Goal: Task Accomplishment & Management: Manage account settings

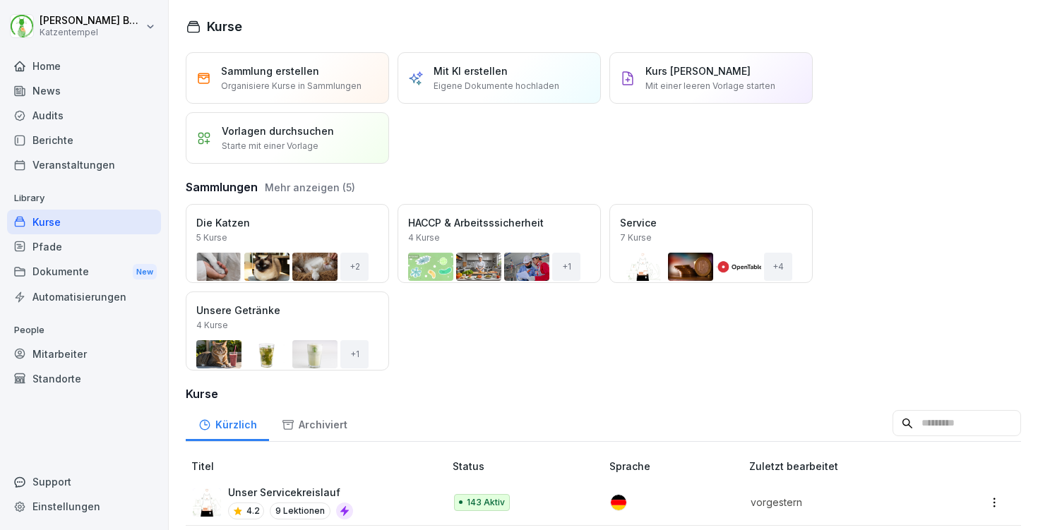
click at [47, 350] on div "Mitarbeiter" at bounding box center [84, 354] width 154 height 25
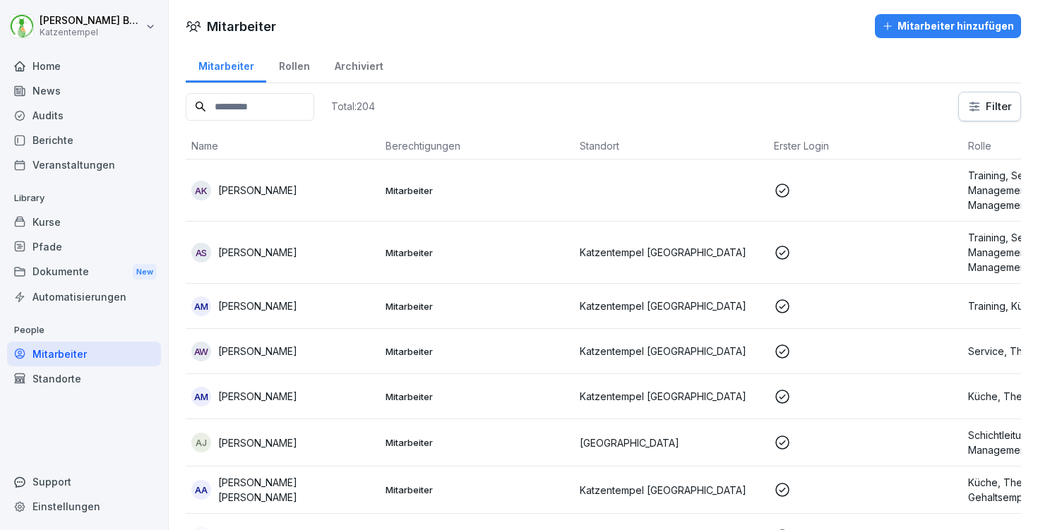
click at [263, 92] on div "Total: 204" at bounding box center [280, 107] width 189 height 30
click at [266, 100] on input at bounding box center [250, 107] width 128 height 28
click at [1003, 103] on html "[PERSON_NAME] Katzentempel Home News Audits Berichte Veranstaltungen Library Ku…" at bounding box center [519, 265] width 1038 height 530
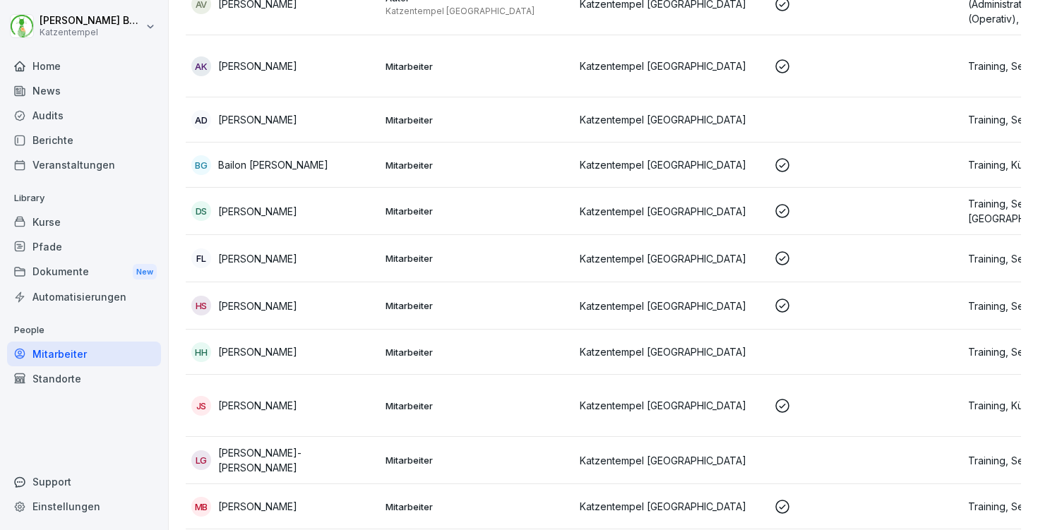
scroll to position [188, 0]
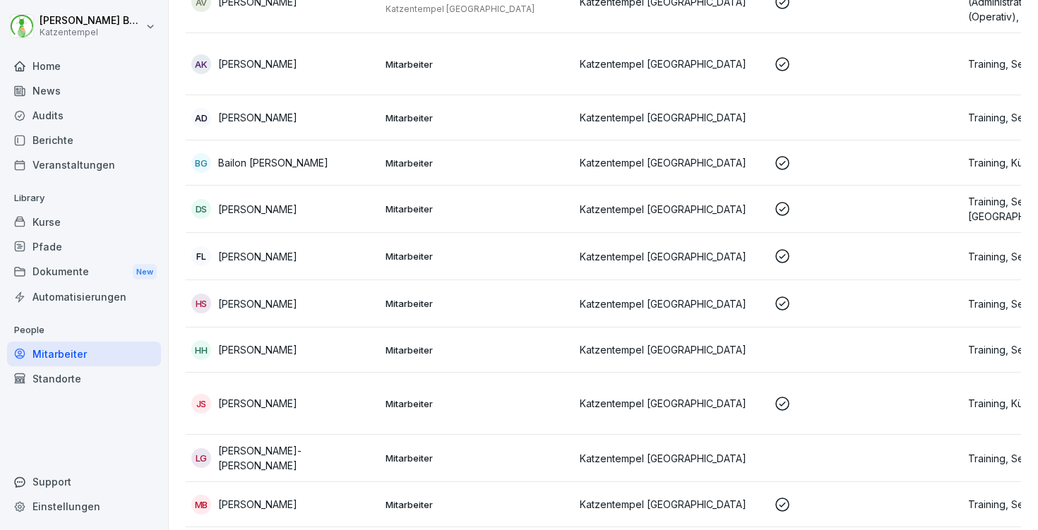
click at [704, 354] on p "Katzentempel [GEOGRAPHIC_DATA]" at bounding box center [671, 349] width 183 height 15
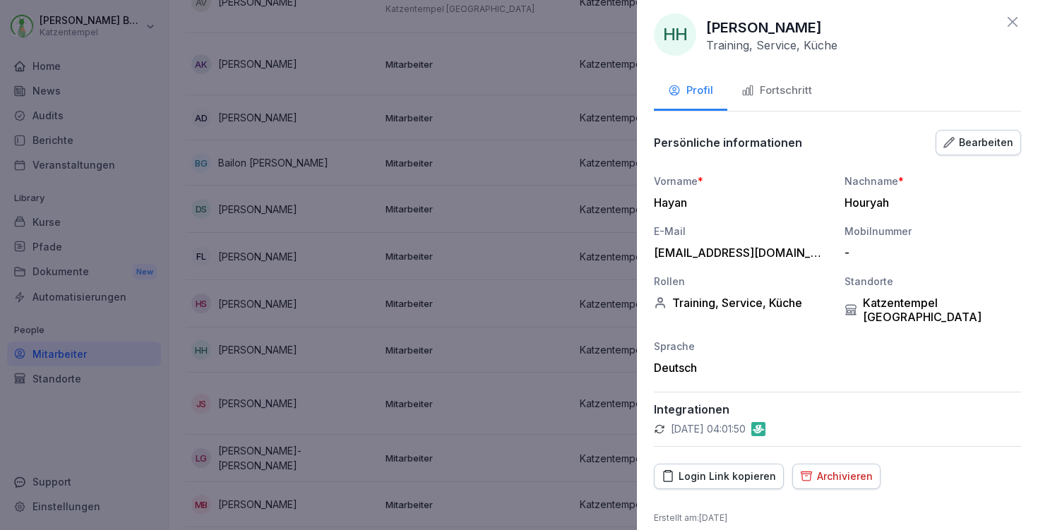
scroll to position [6, 0]
click at [1011, 14] on icon at bounding box center [1012, 22] width 17 height 17
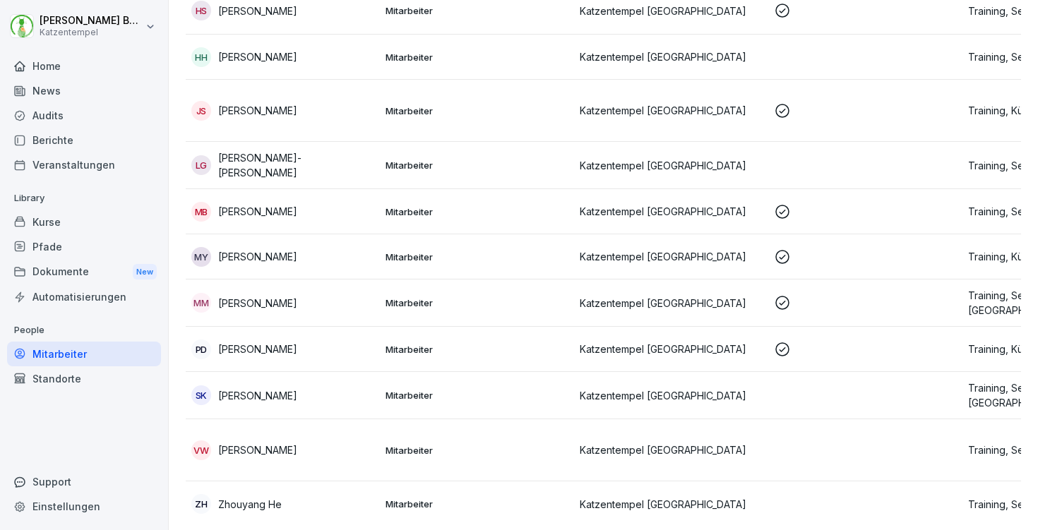
scroll to position [481, 0]
click at [769, 385] on td at bounding box center [865, 396] width 194 height 47
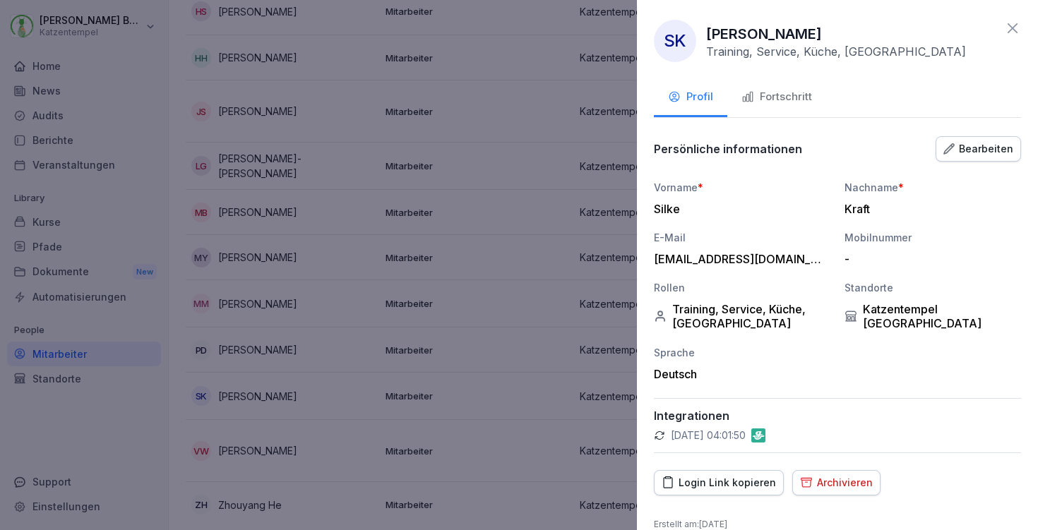
click at [835, 484] on div "Archivieren" at bounding box center [836, 483] width 73 height 16
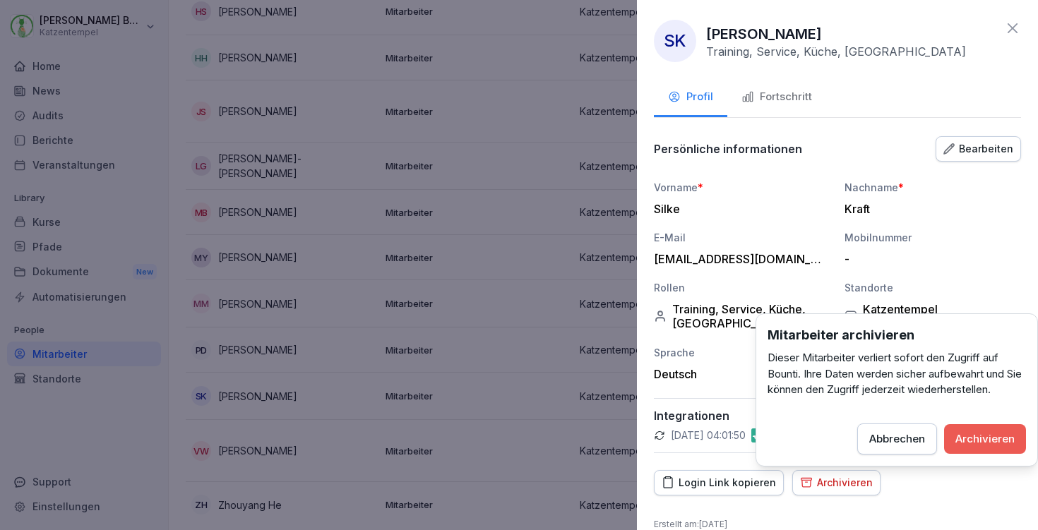
click at [1012, 431] on div "Archivieren" at bounding box center [984, 439] width 59 height 16
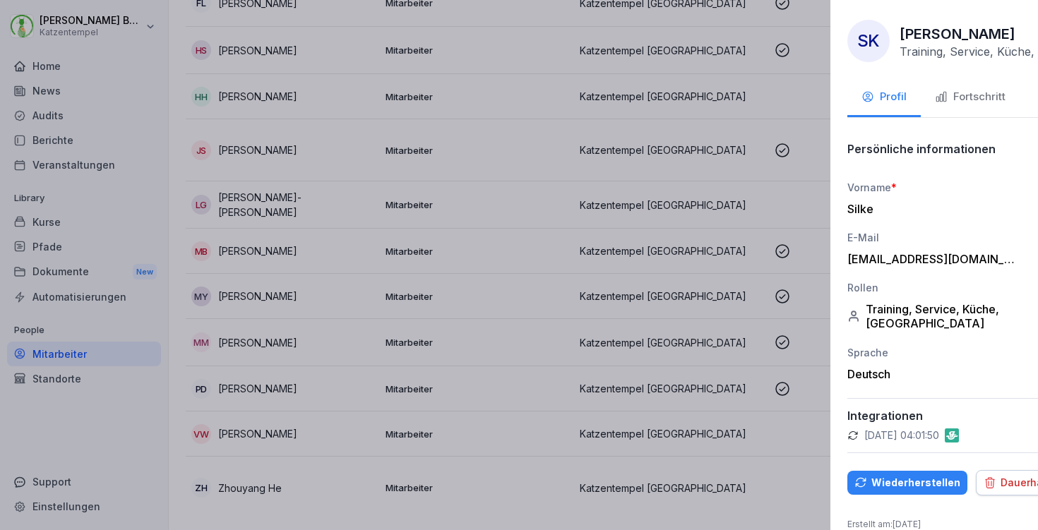
scroll to position [436, 0]
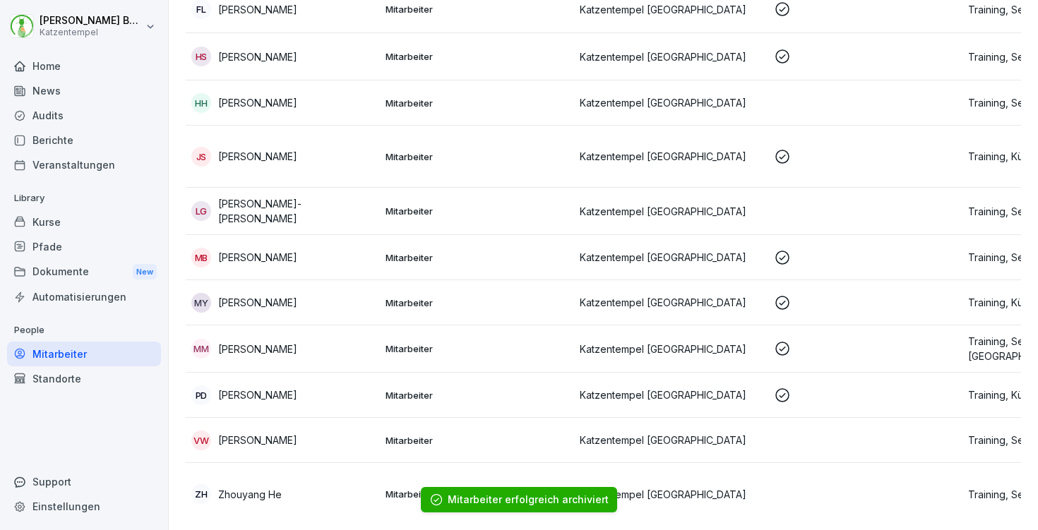
click at [782, 498] on td at bounding box center [865, 494] width 194 height 62
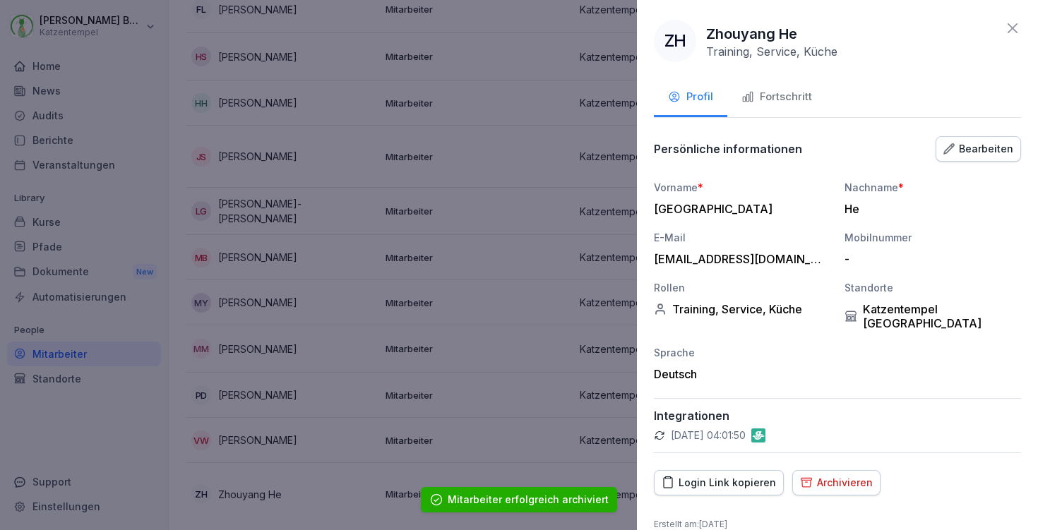
click at [834, 475] on div "Archivieren" at bounding box center [836, 483] width 73 height 16
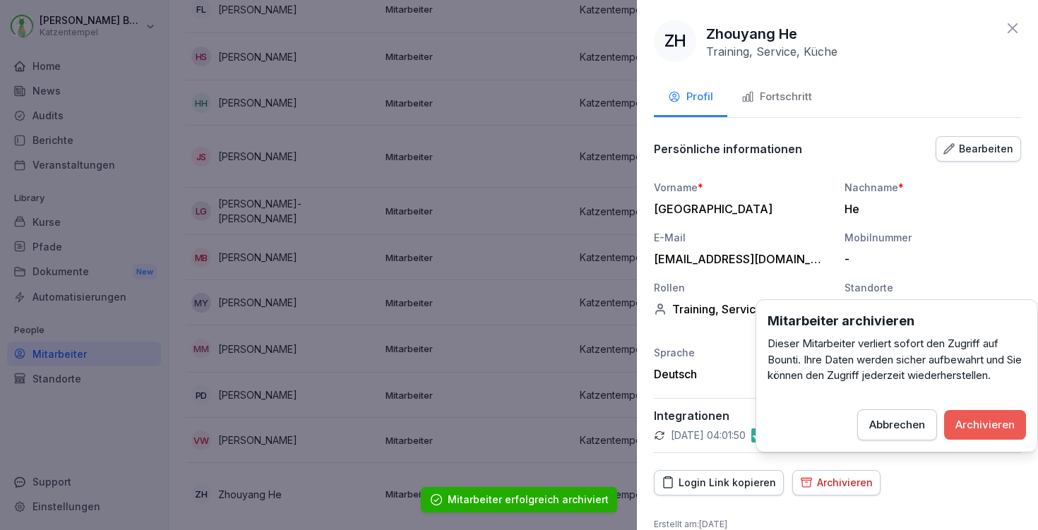
click at [981, 421] on div "Archivieren" at bounding box center [984, 425] width 59 height 16
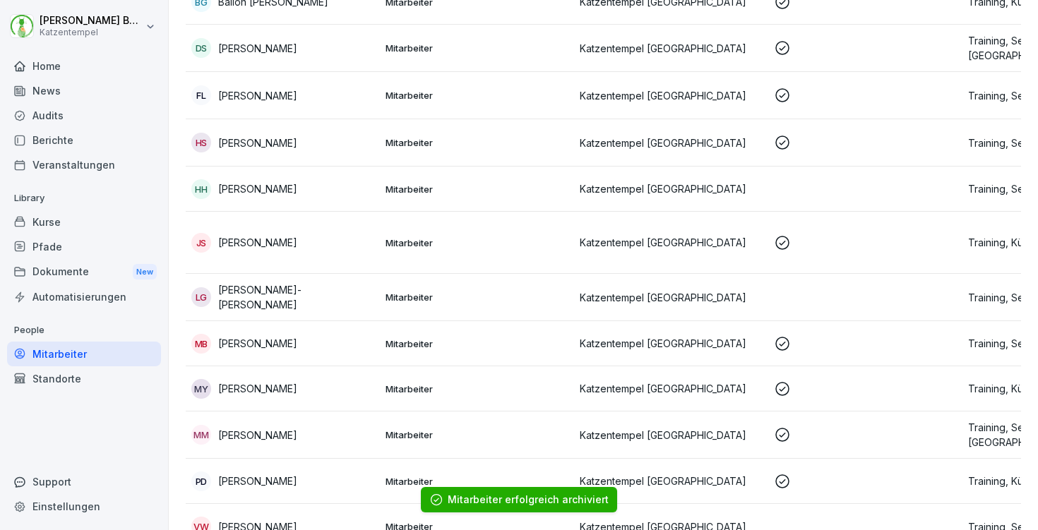
scroll to position [349, 0]
click at [669, 296] on p "Katzentempel [GEOGRAPHIC_DATA]" at bounding box center [671, 298] width 183 height 15
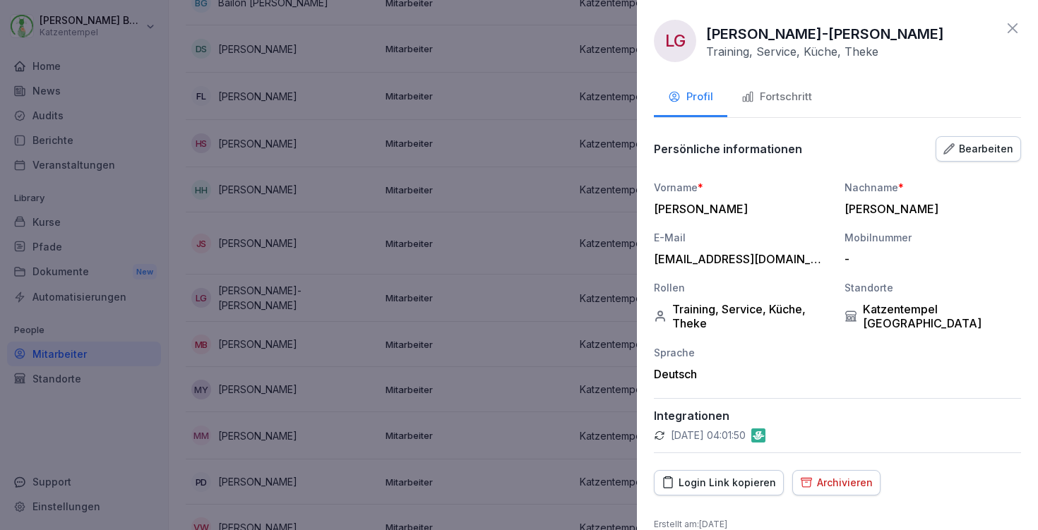
click at [824, 474] on button "Archivieren" at bounding box center [836, 482] width 88 height 25
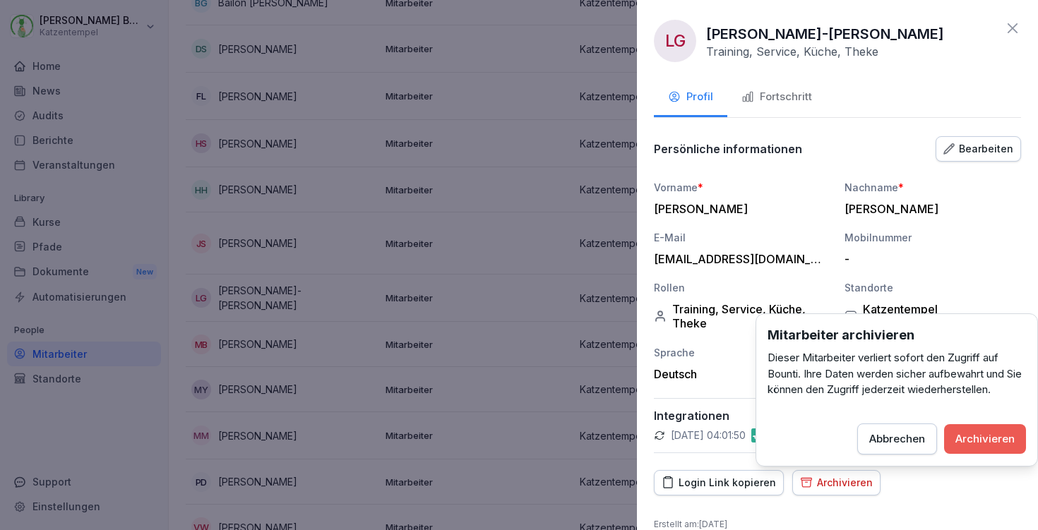
click at [973, 433] on div "Archivieren" at bounding box center [984, 439] width 59 height 16
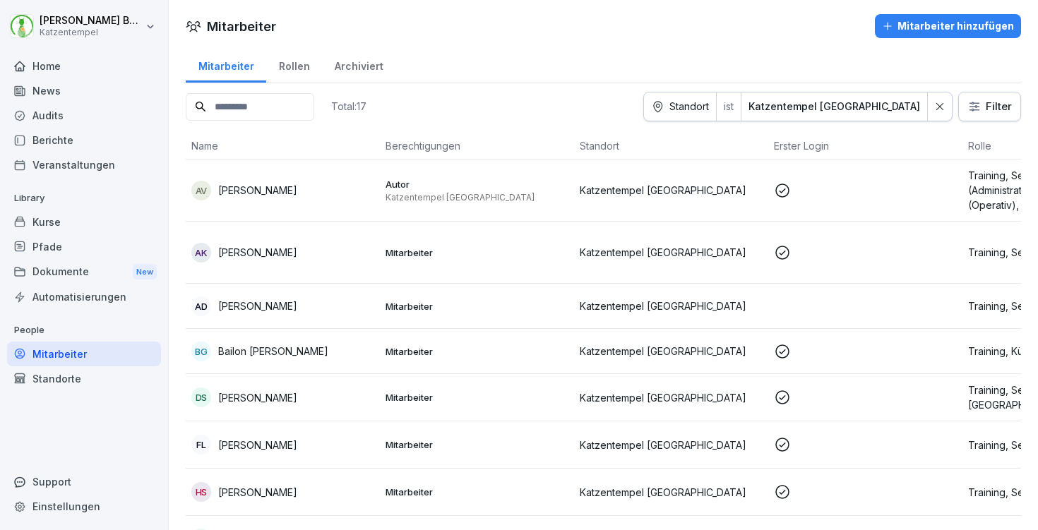
scroll to position [0, 0]
